Goal: Task Accomplishment & Management: Use online tool/utility

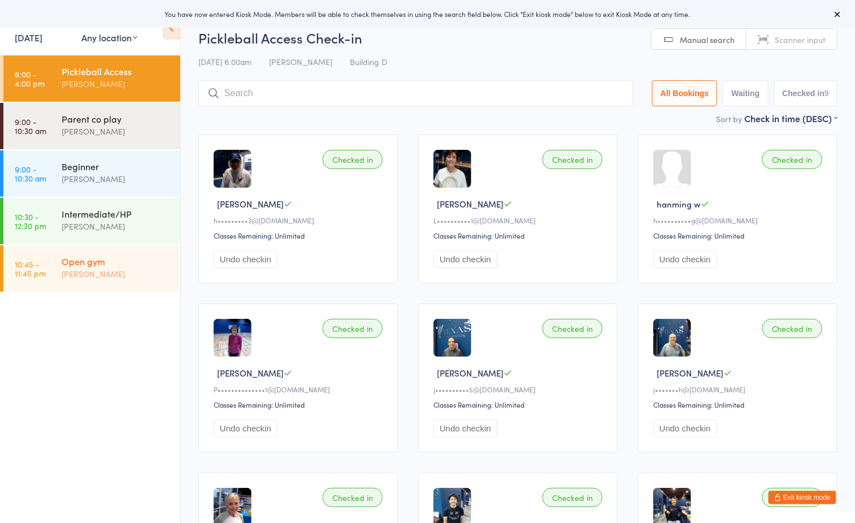
click at [103, 278] on div "[PERSON_NAME]" at bounding box center [116, 273] width 109 height 13
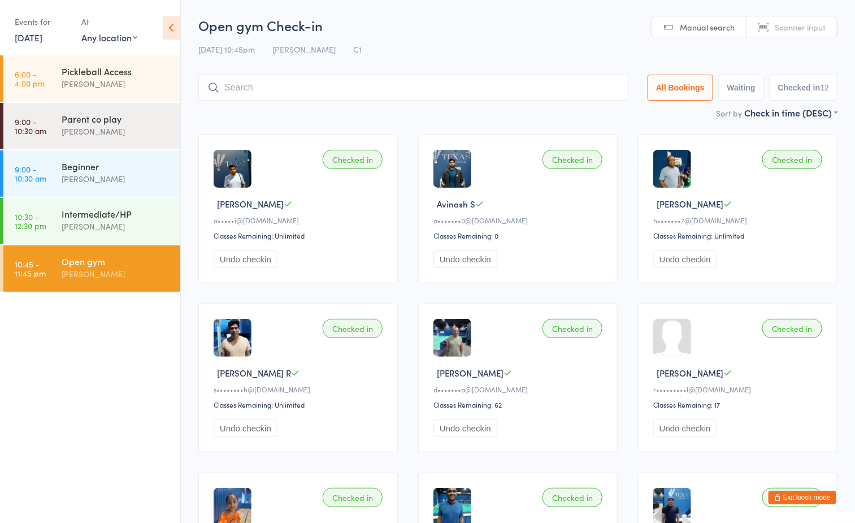
click at [497, 49] on div "[DATE] 10:45pm [PERSON_NAME] C1" at bounding box center [517, 49] width 639 height 19
